Goal: Task Accomplishment & Management: Complete application form

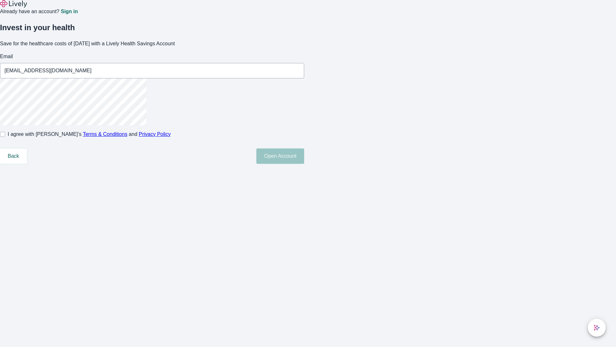
click at [5, 137] on input "I agree with Lively’s Terms & Conditions and Privacy Policy" at bounding box center [2, 134] width 5 height 5
checkbox input "true"
click at [304, 164] on button "Open Account" at bounding box center [280, 155] width 48 height 15
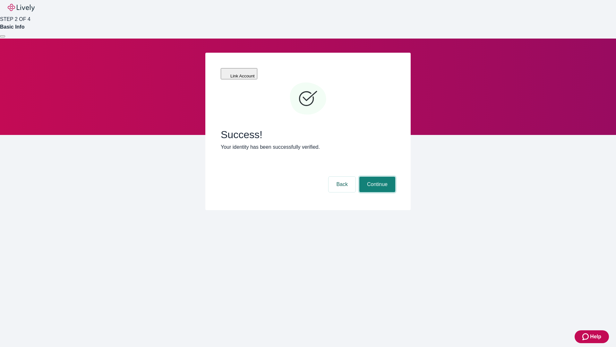
click at [376, 176] on button "Continue" at bounding box center [377, 183] width 36 height 15
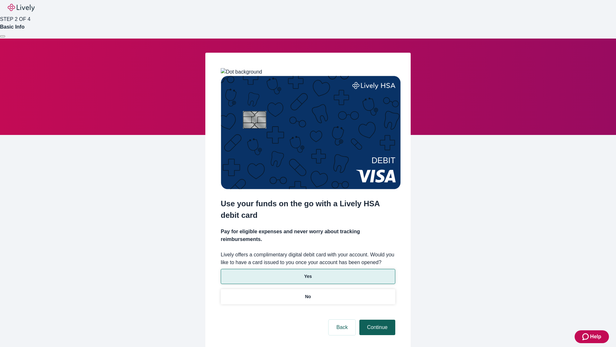
click at [308, 293] on p "No" at bounding box center [308, 296] width 6 height 7
click at [376, 319] on button "Continue" at bounding box center [377, 326] width 36 height 15
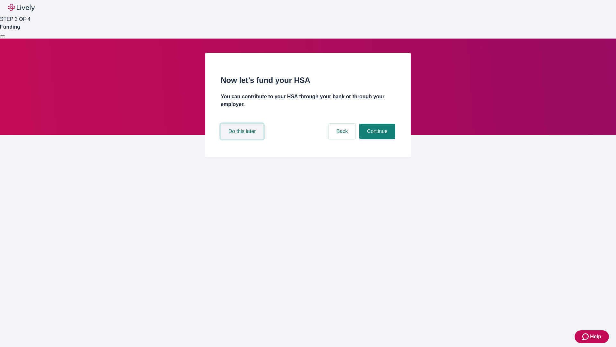
click at [243, 139] on button "Do this later" at bounding box center [242, 131] width 43 height 15
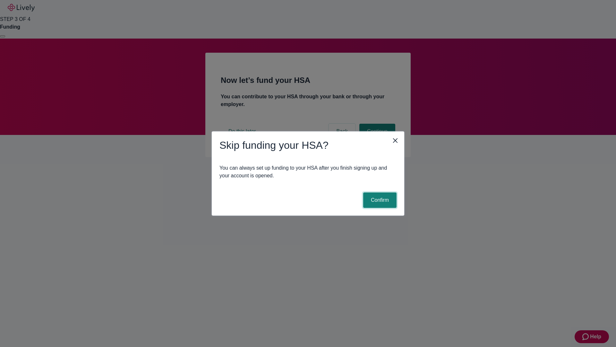
click at [379, 200] on button "Confirm" at bounding box center [379, 199] width 33 height 15
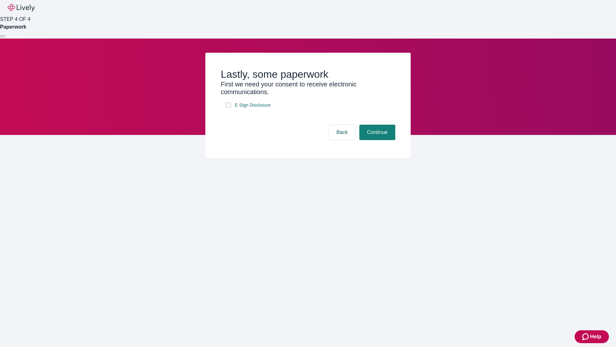
click at [228, 107] on input "E-Sign Disclosure" at bounding box center [228, 104] width 5 height 5
checkbox input "true"
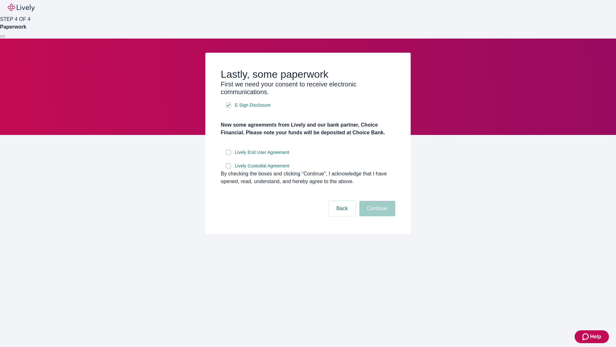
click at [228, 155] on input "Lively End User Agreement" at bounding box center [228, 152] width 5 height 5
checkbox input "true"
click at [228, 168] on input "Lively Custodial Agreement" at bounding box center [228, 165] width 5 height 5
checkbox input "true"
click at [376, 216] on button "Continue" at bounding box center [377, 208] width 36 height 15
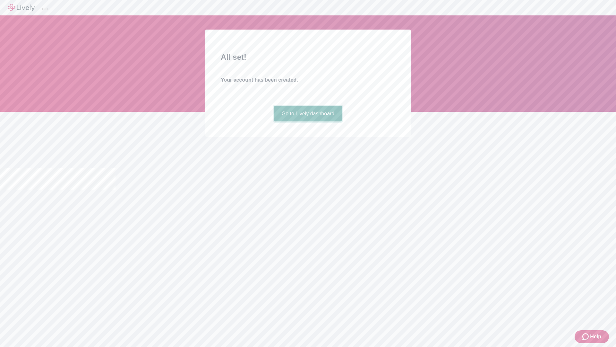
click at [308, 121] on link "Go to Lively dashboard" at bounding box center [308, 113] width 68 height 15
